Goal: Task Accomplishment & Management: Complete application form

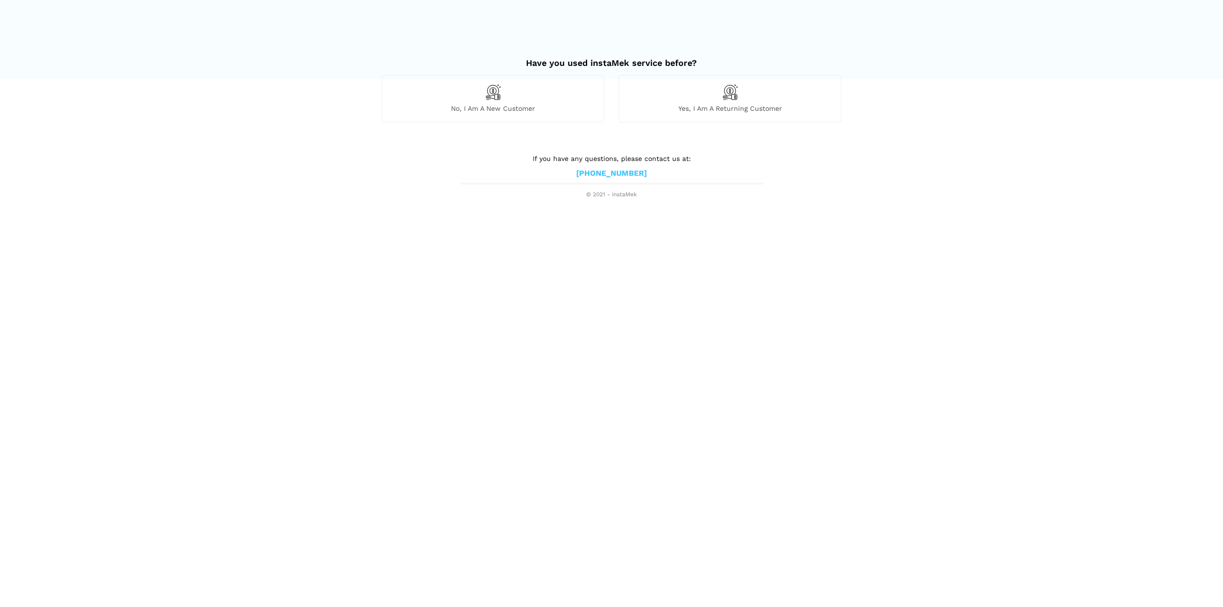
click at [481, 111] on span "No, I am a new customer" at bounding box center [493, 108] width 222 height 9
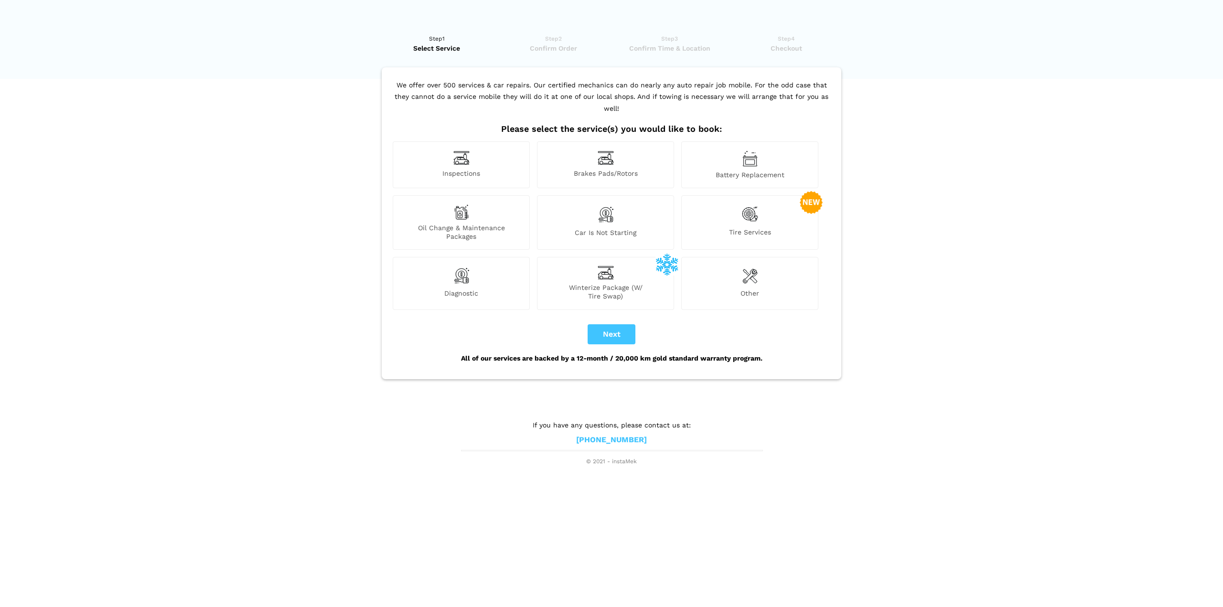
click at [623, 214] on div "Car is not starting" at bounding box center [605, 222] width 137 height 54
click at [443, 206] on div "Oil Change & Maintenance Packages" at bounding box center [461, 222] width 137 height 54
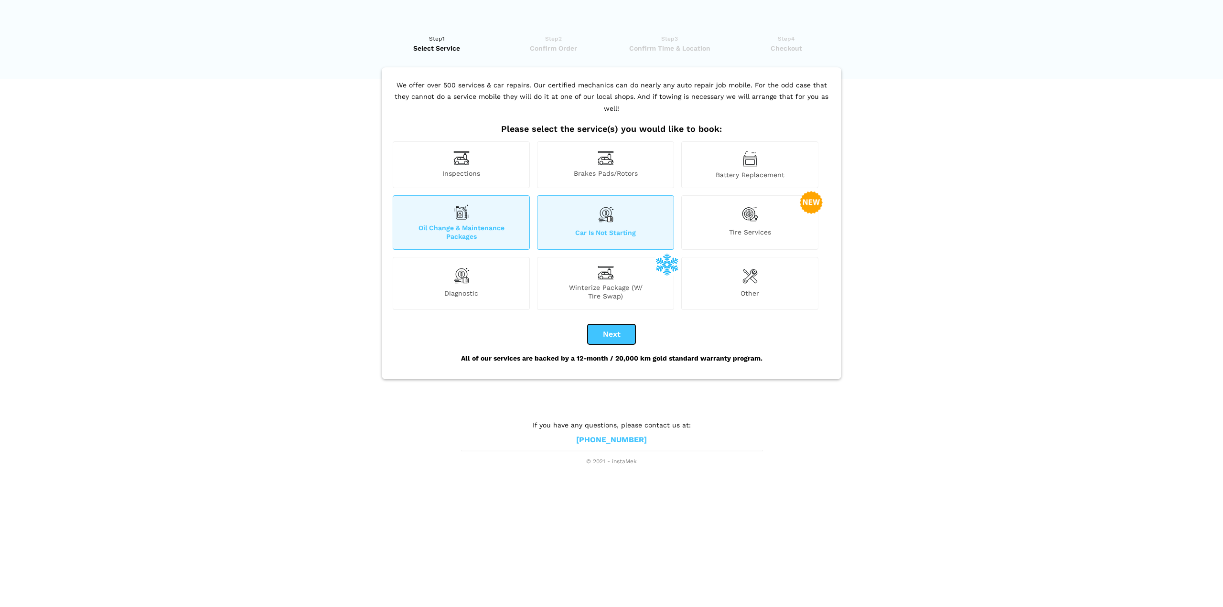
click at [611, 326] on button "Next" at bounding box center [612, 334] width 48 height 20
checkbox input "true"
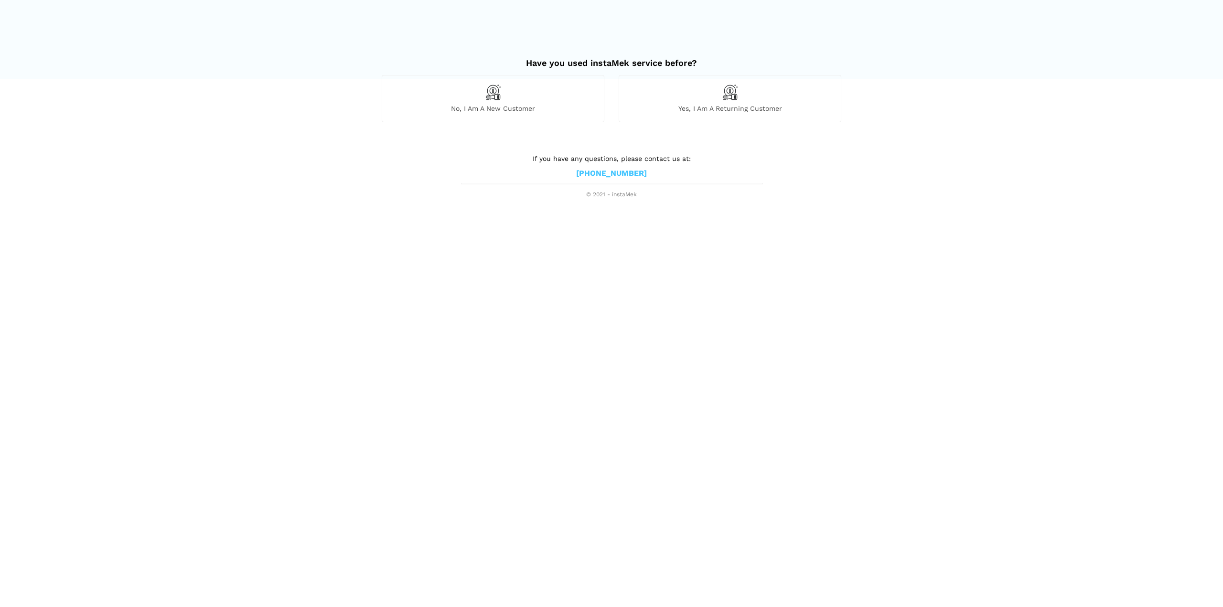
click at [723, 98] on img at bounding box center [730, 92] width 16 height 16
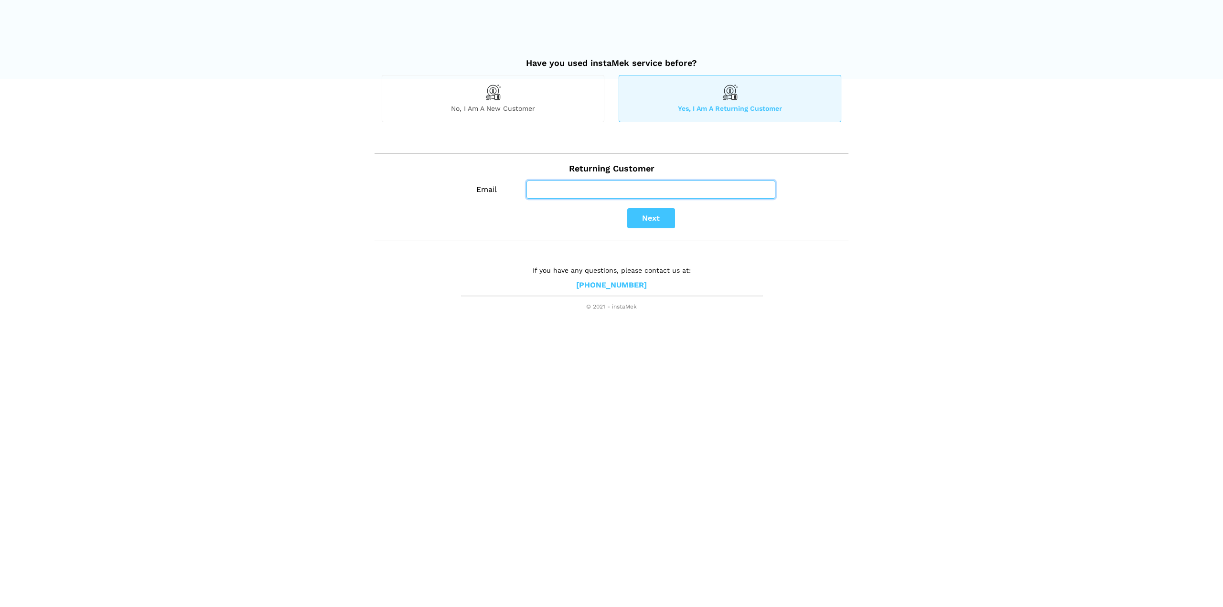
click at [566, 192] on input "Email" at bounding box center [651, 190] width 249 height 18
